Goal: Find specific page/section: Find specific page/section

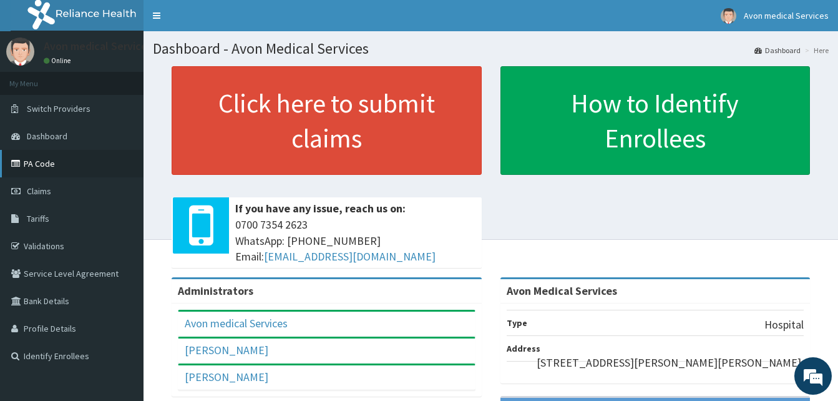
click at [54, 165] on link "PA Code" at bounding box center [72, 163] width 144 height 27
click at [40, 158] on link "PA Code" at bounding box center [72, 163] width 144 height 27
